Goal: Transaction & Acquisition: Purchase product/service

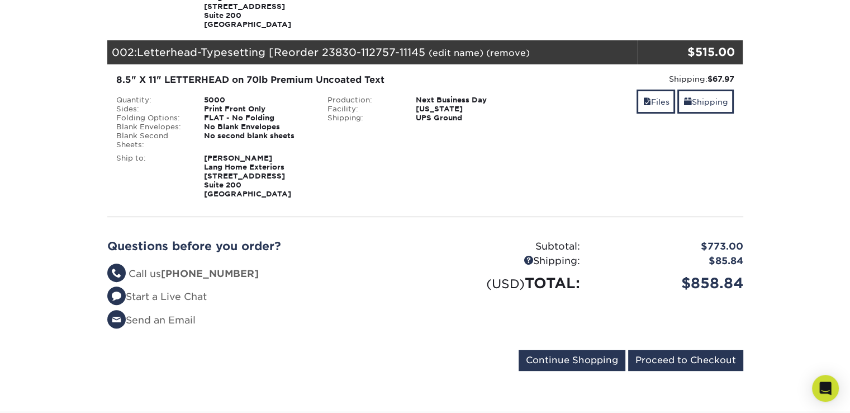
scroll to position [279, 0]
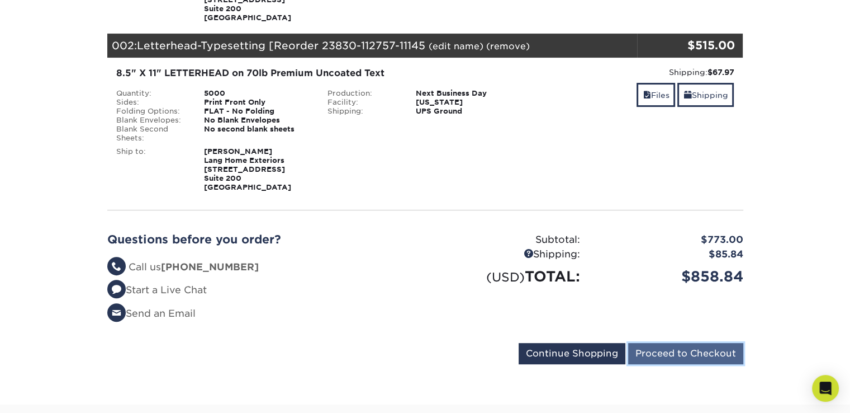
click at [670, 354] on input "Proceed to Checkout" at bounding box center [685, 353] width 115 height 21
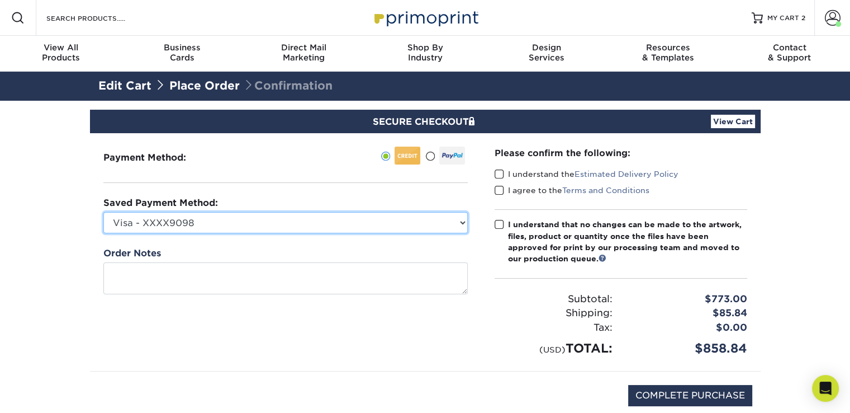
click at [463, 226] on select "Visa - XXXX9098 Visa - XXXX3061 New Credit Card" at bounding box center [285, 222] width 364 height 21
select select "73773"
click at [103, 212] on select "Visa - XXXX9098 Visa - XXXX3061 New Credit Card" at bounding box center [285, 222] width 364 height 21
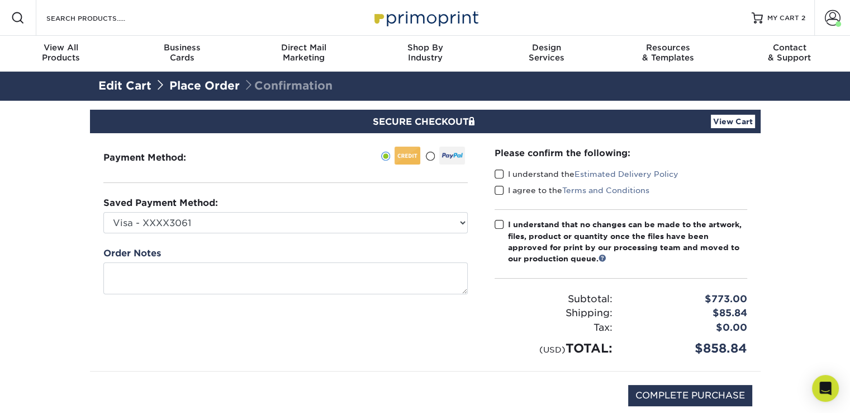
click at [496, 173] on span at bounding box center [500, 174] width 10 height 11
click at [0, 0] on input "I understand the Estimated Delivery Policy" at bounding box center [0, 0] width 0 height 0
click at [497, 187] on span at bounding box center [500, 190] width 10 height 11
click at [0, 0] on input "I agree to the Terms and Conditions" at bounding box center [0, 0] width 0 height 0
click at [497, 223] on span at bounding box center [500, 224] width 10 height 11
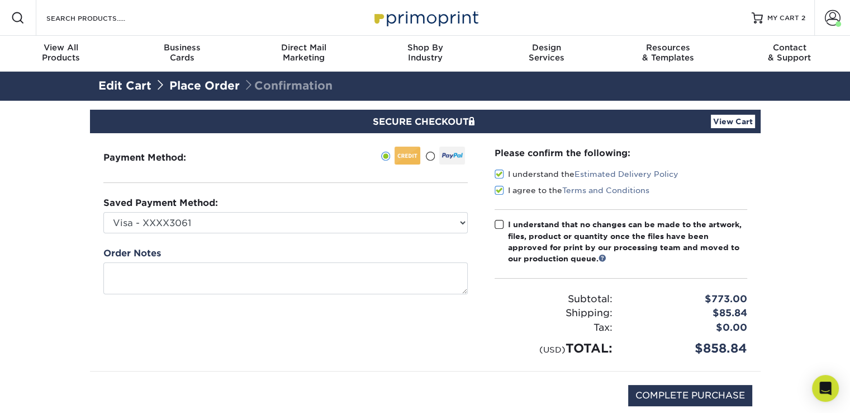
click at [0, 0] on input "I understand that no changes can be made to the artwork, files, product or quan…" at bounding box center [0, 0] width 0 height 0
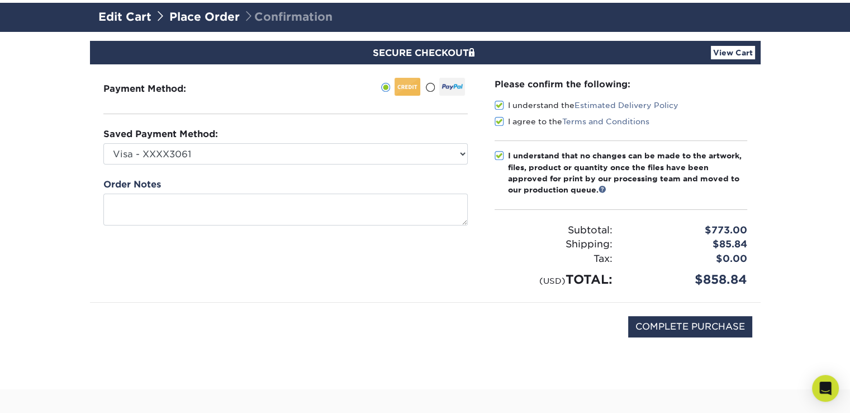
scroll to position [112, 0]
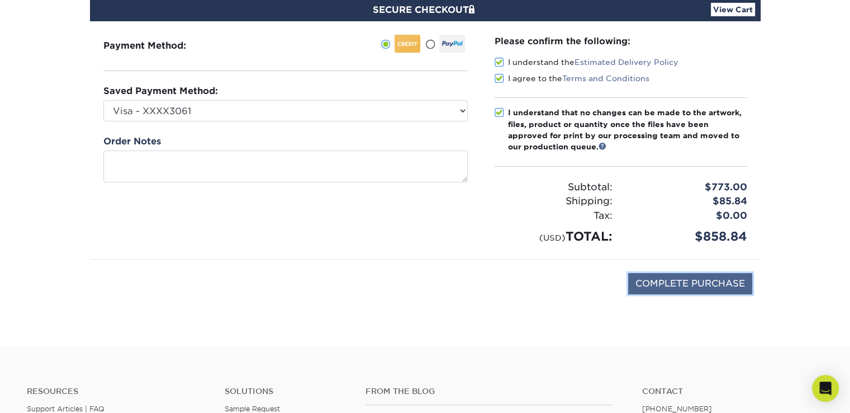
click at [698, 285] on input "COMPLETE PURCHASE" at bounding box center [690, 283] width 124 height 21
type input "PROCESSING, PLEASE WAIT..."
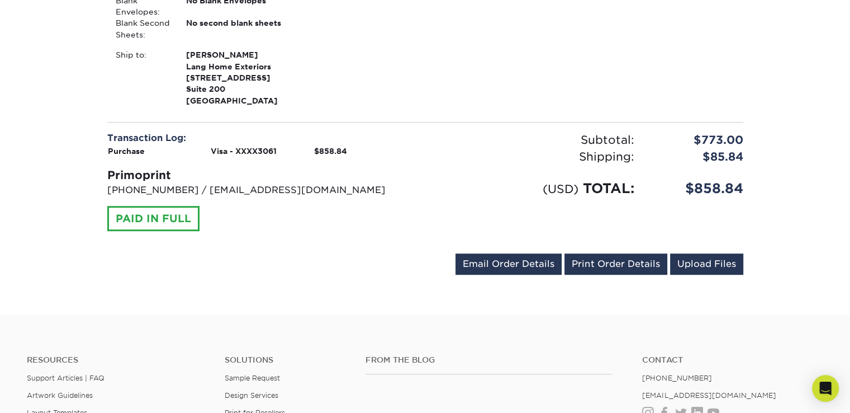
scroll to position [559, 0]
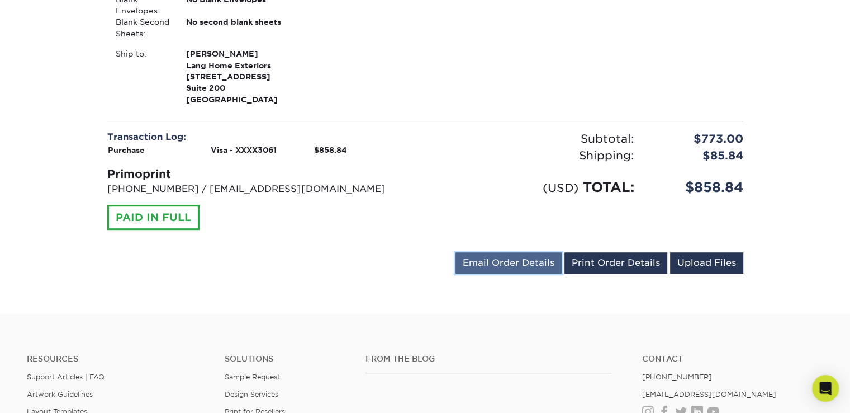
click at [505, 262] on link "Email Order Details" at bounding box center [509, 262] width 106 height 21
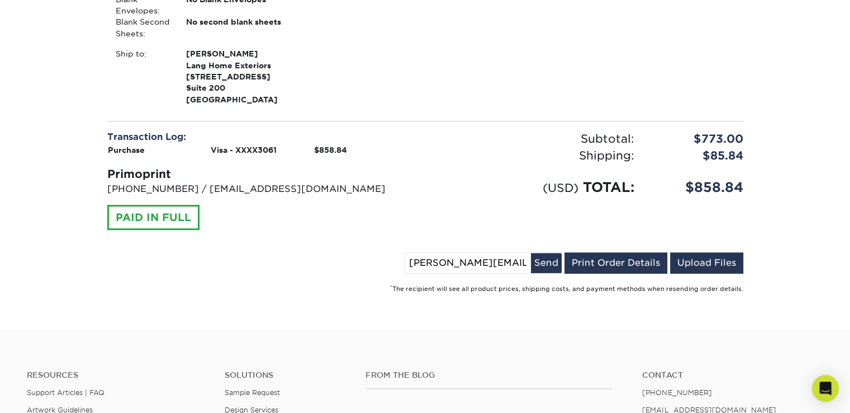
drag, startPoint x: 430, startPoint y: 264, endPoint x: 337, endPoint y: 253, distance: 94.0
click at [337, 253] on div "kim@langhomeexteriors.com Send Email Order Details Print Order Details Upload F…" at bounding box center [425, 265] width 636 height 26
type input "elizabeth@langhomeexteriors.com"
click at [552, 259] on button "Send" at bounding box center [546, 263] width 31 height 20
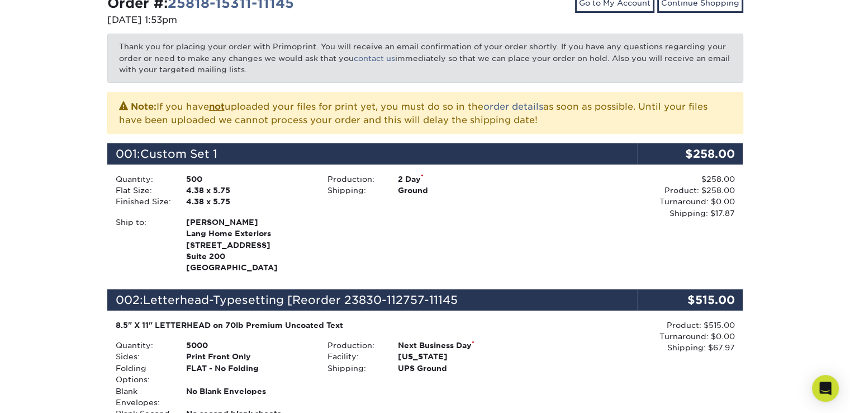
scroll to position [0, 0]
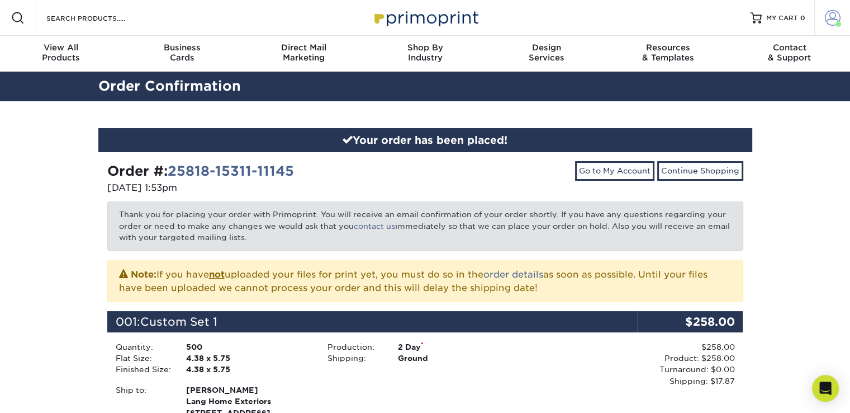
click at [832, 25] on span at bounding box center [833, 18] width 16 height 16
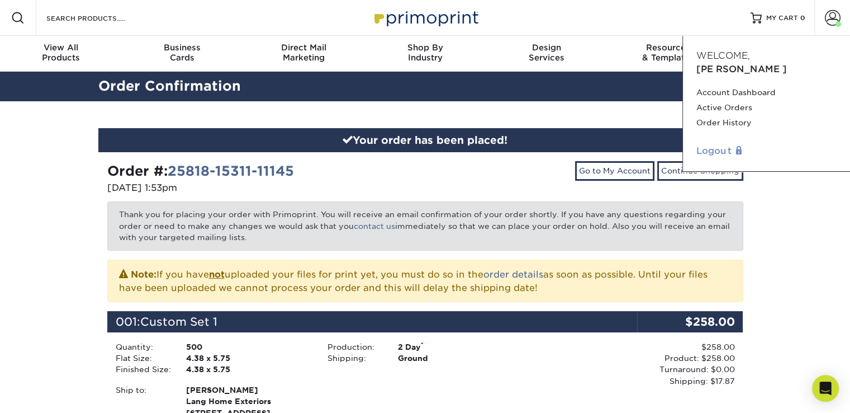
click at [722, 144] on link "Logout" at bounding box center [766, 150] width 140 height 13
